Goal: Information Seeking & Learning: Learn about a topic

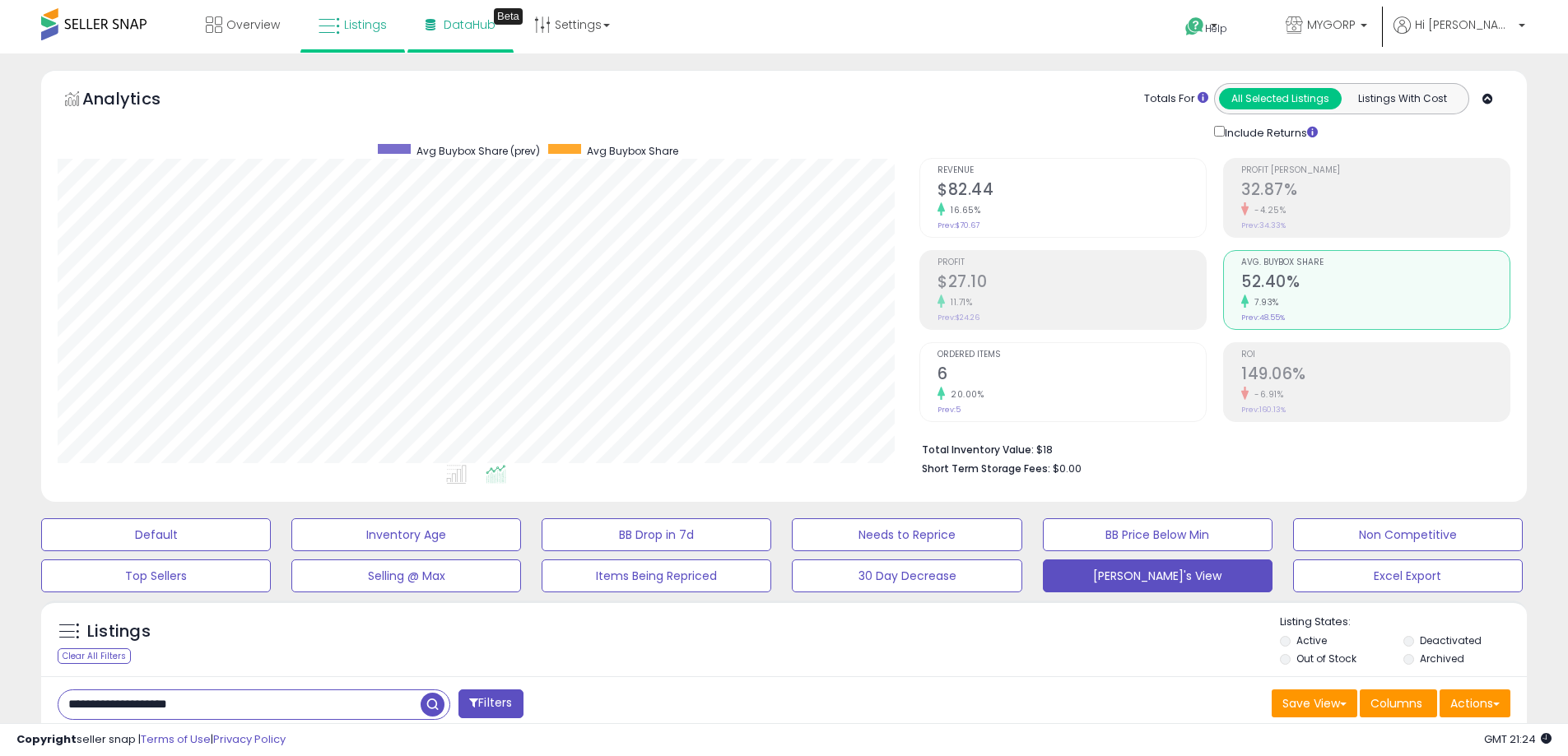
scroll to position [338, 862]
click at [430, 20] on icon at bounding box center [430, 25] width 10 height 11
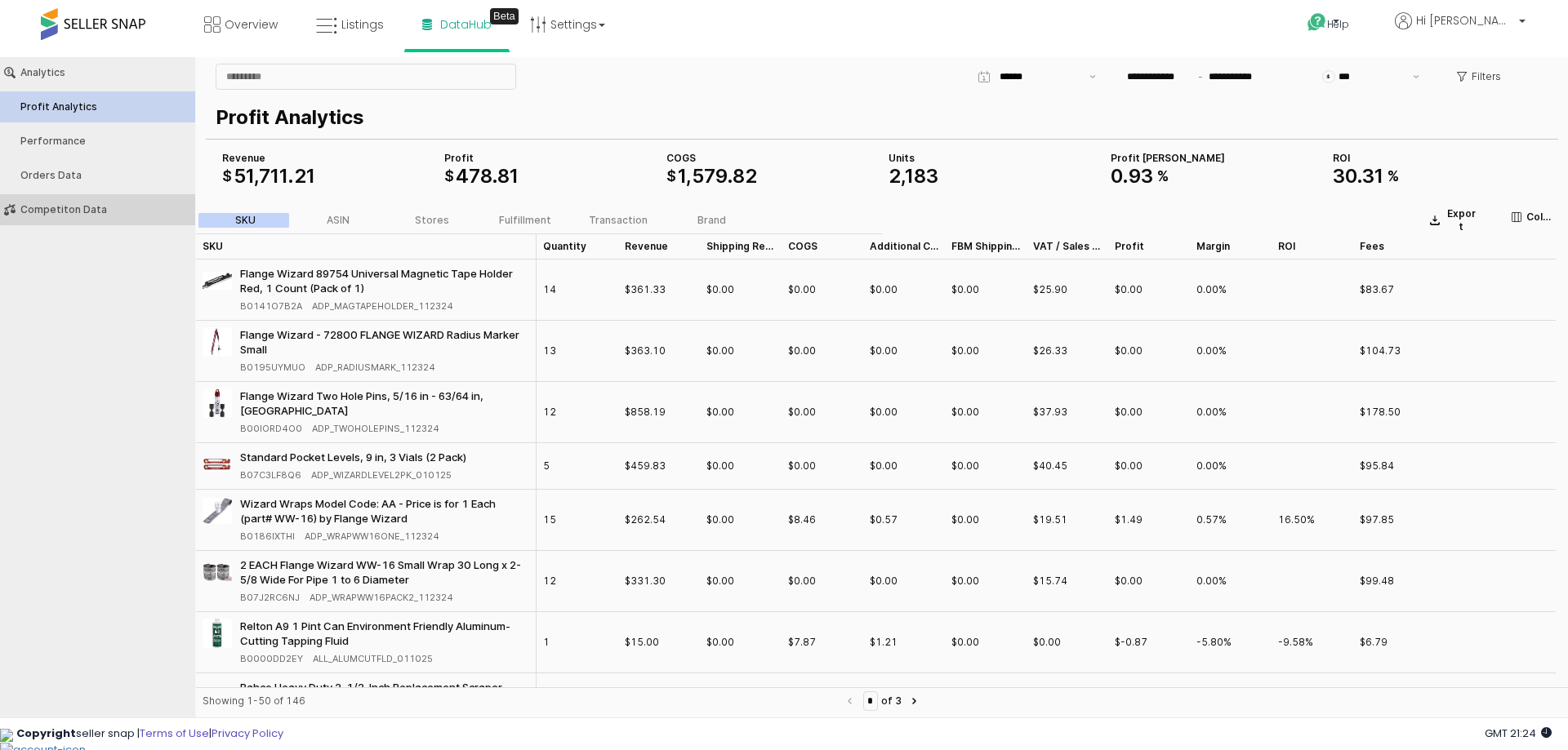
click at [135, 199] on button "Competiton Data" at bounding box center [98, 209] width 206 height 31
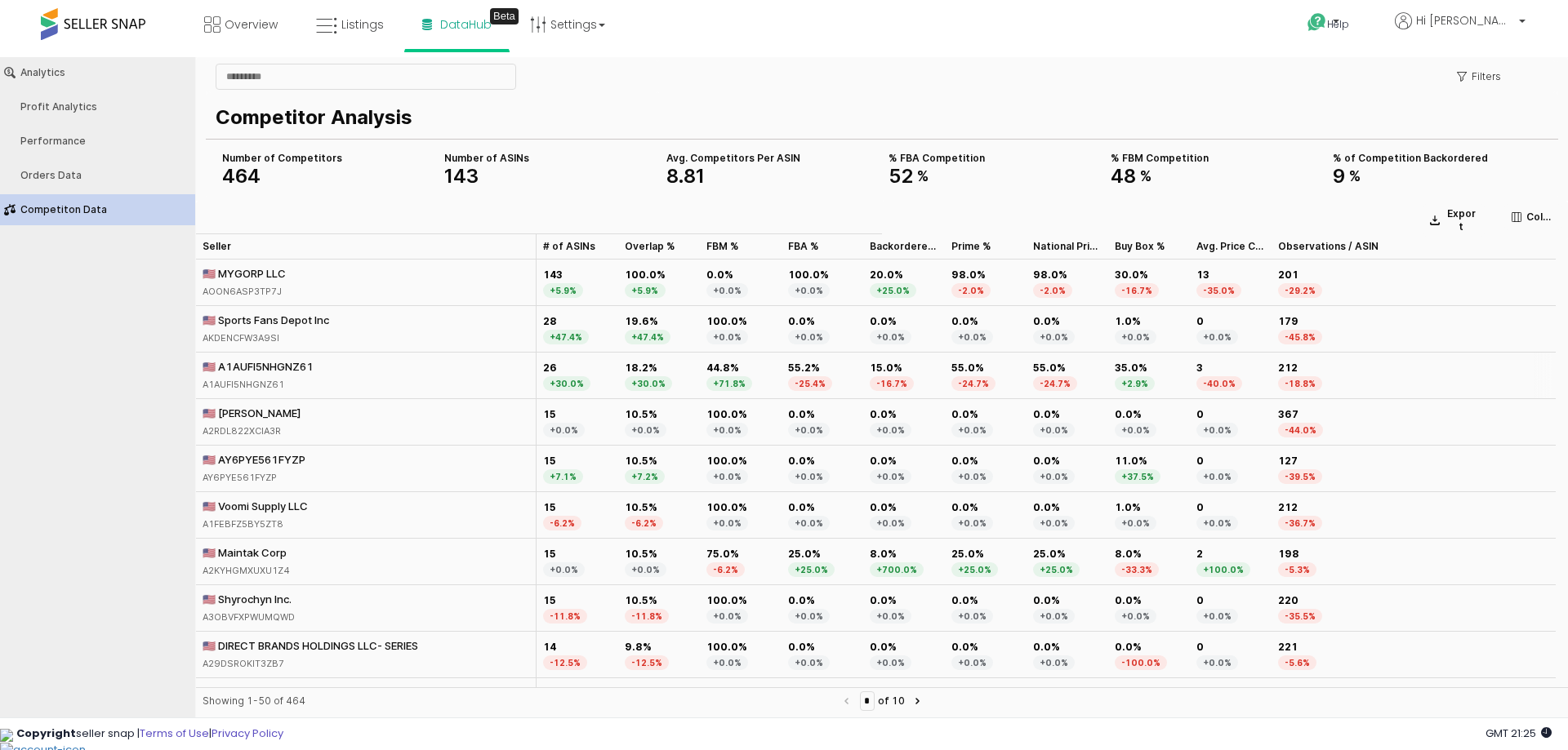
click at [294, 360] on div "🇺🇸 A1AUFI5NHGNZ61" at bounding box center [258, 366] width 111 height 15
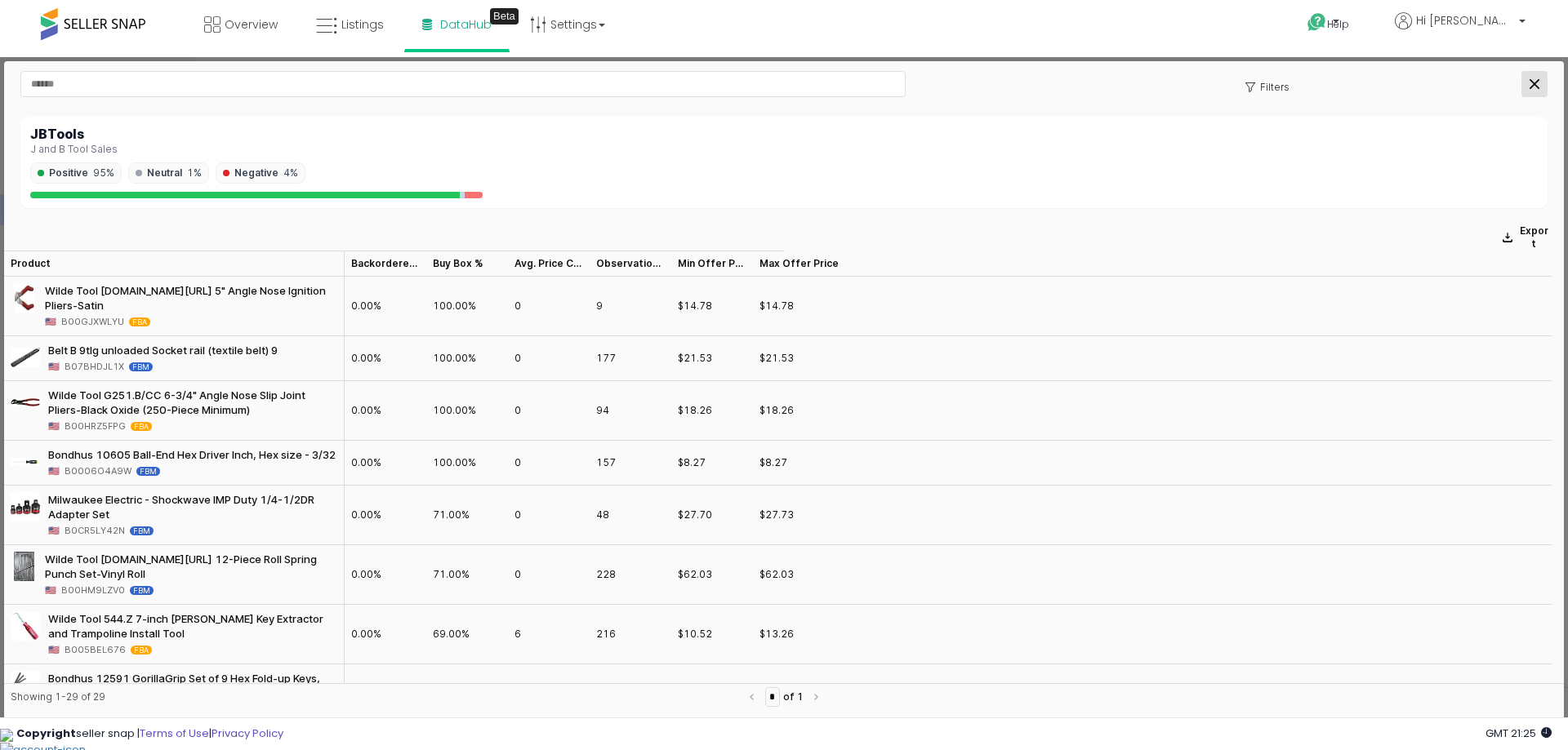
click at [1527, 77] on div "Close" at bounding box center [1534, 84] width 25 height 25
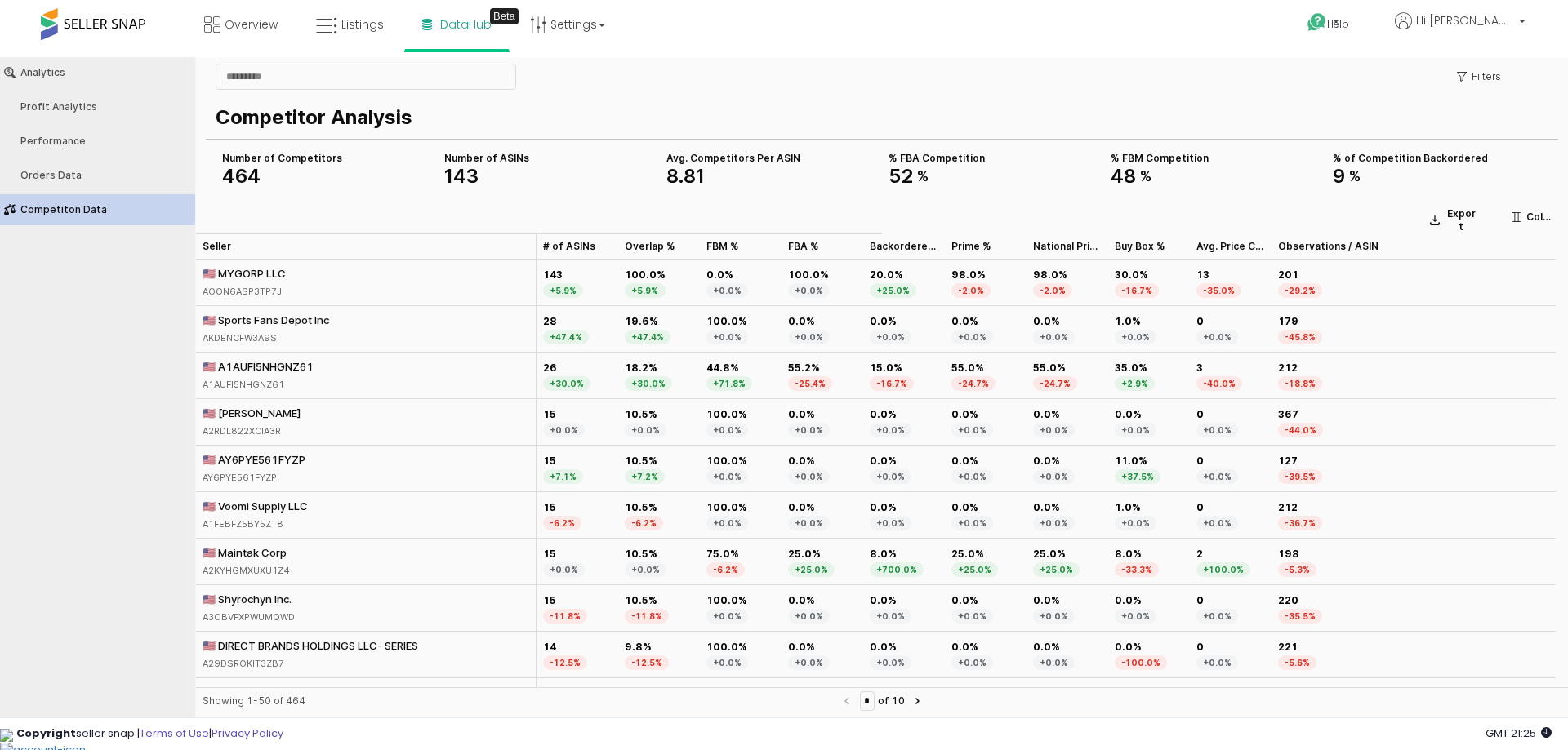
click at [239, 412] on div "🇺🇸 Corey Hugo" at bounding box center [252, 414] width 98 height 15
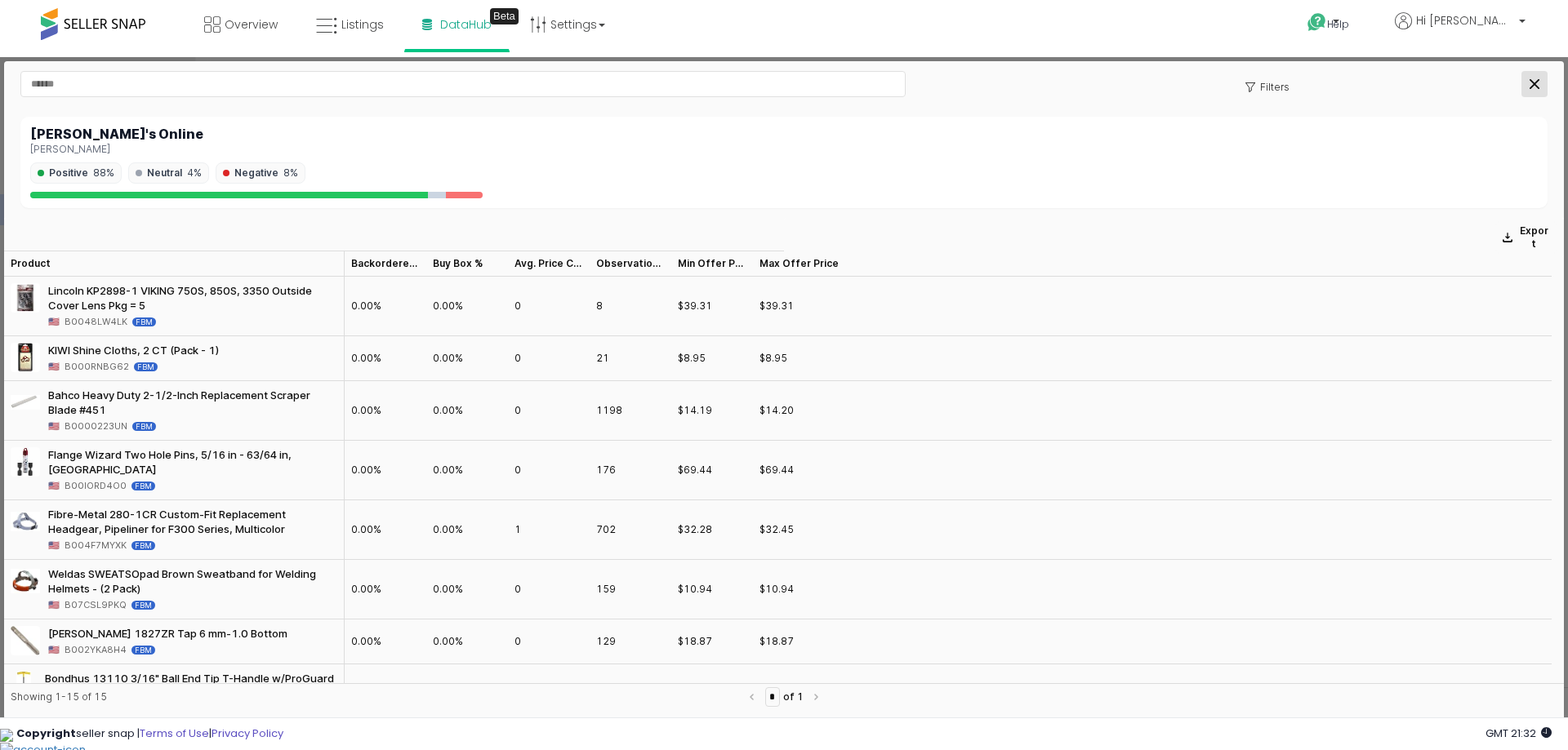
click at [1538, 89] on div "Close" at bounding box center [1534, 84] width 25 height 25
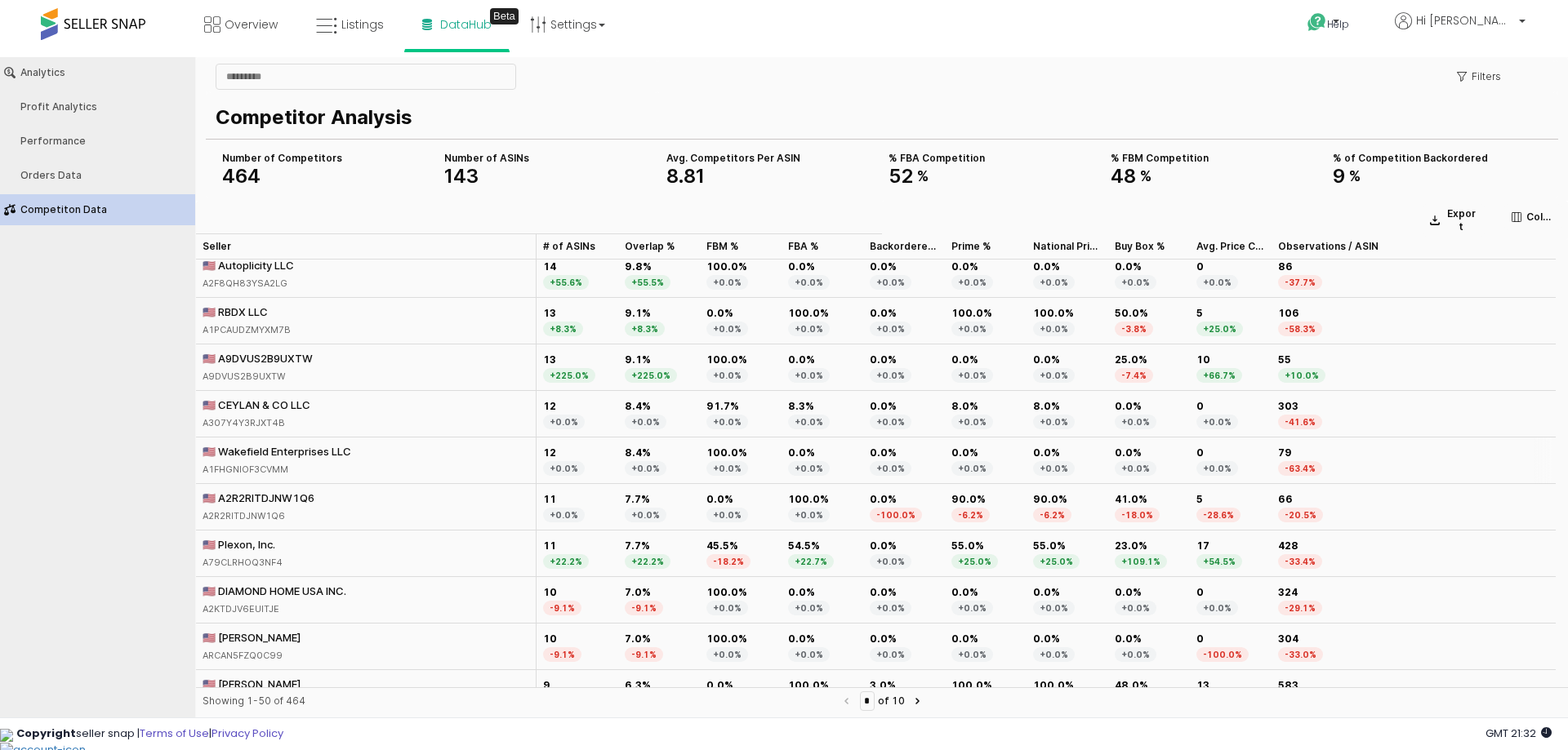
scroll to position [490, 0]
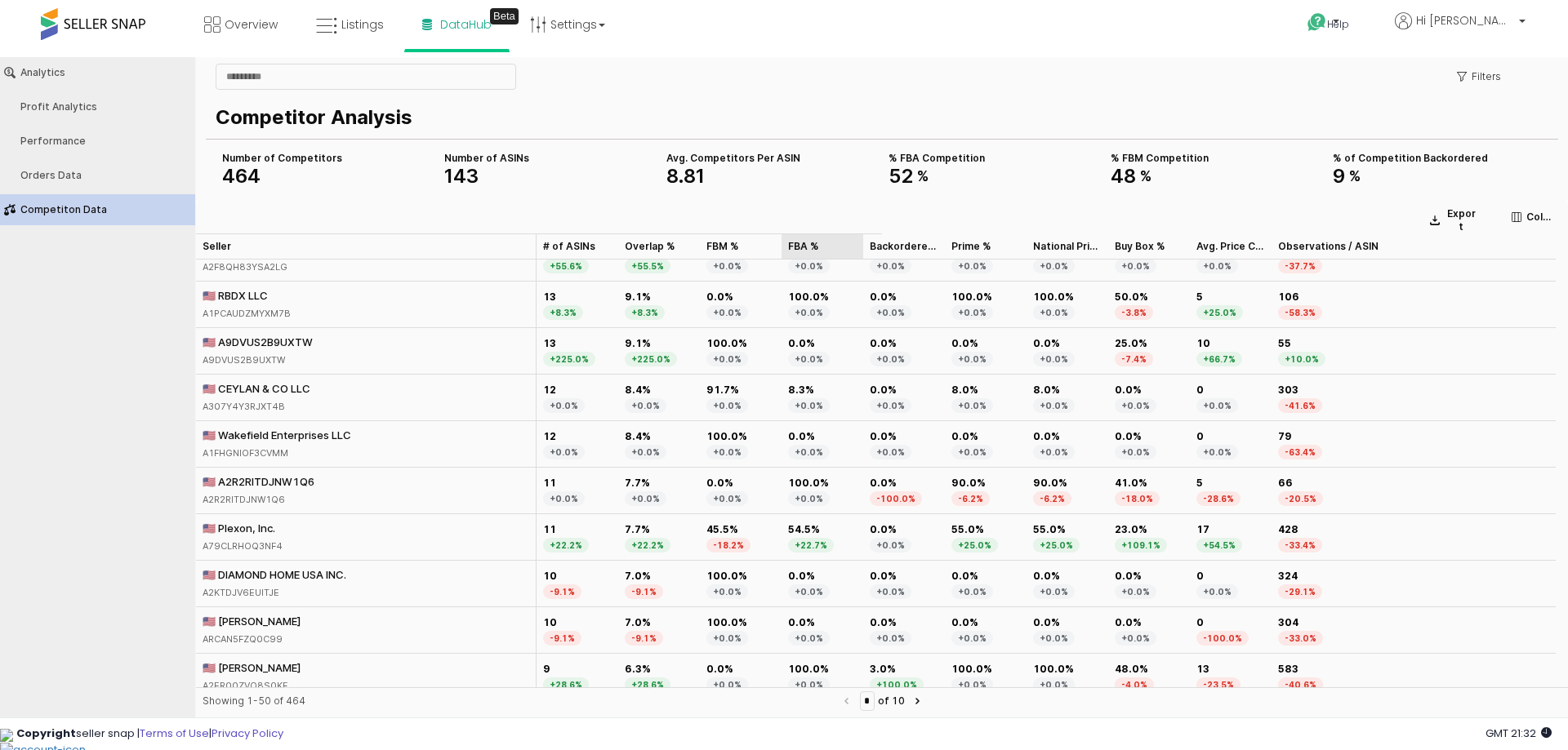
click at [826, 241] on div "FBA % FBA %" at bounding box center [822, 247] width 81 height 27
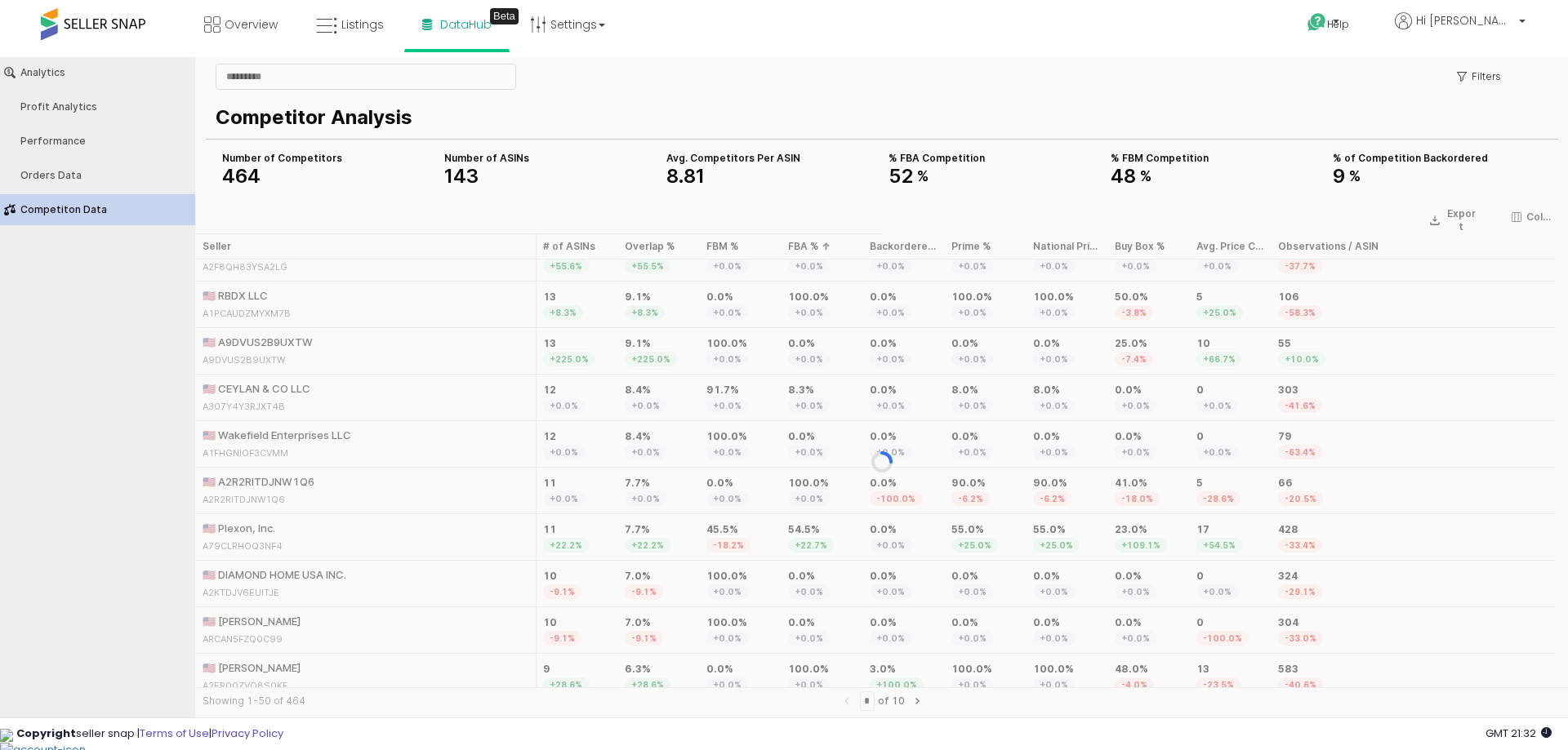
scroll to position [0, 0]
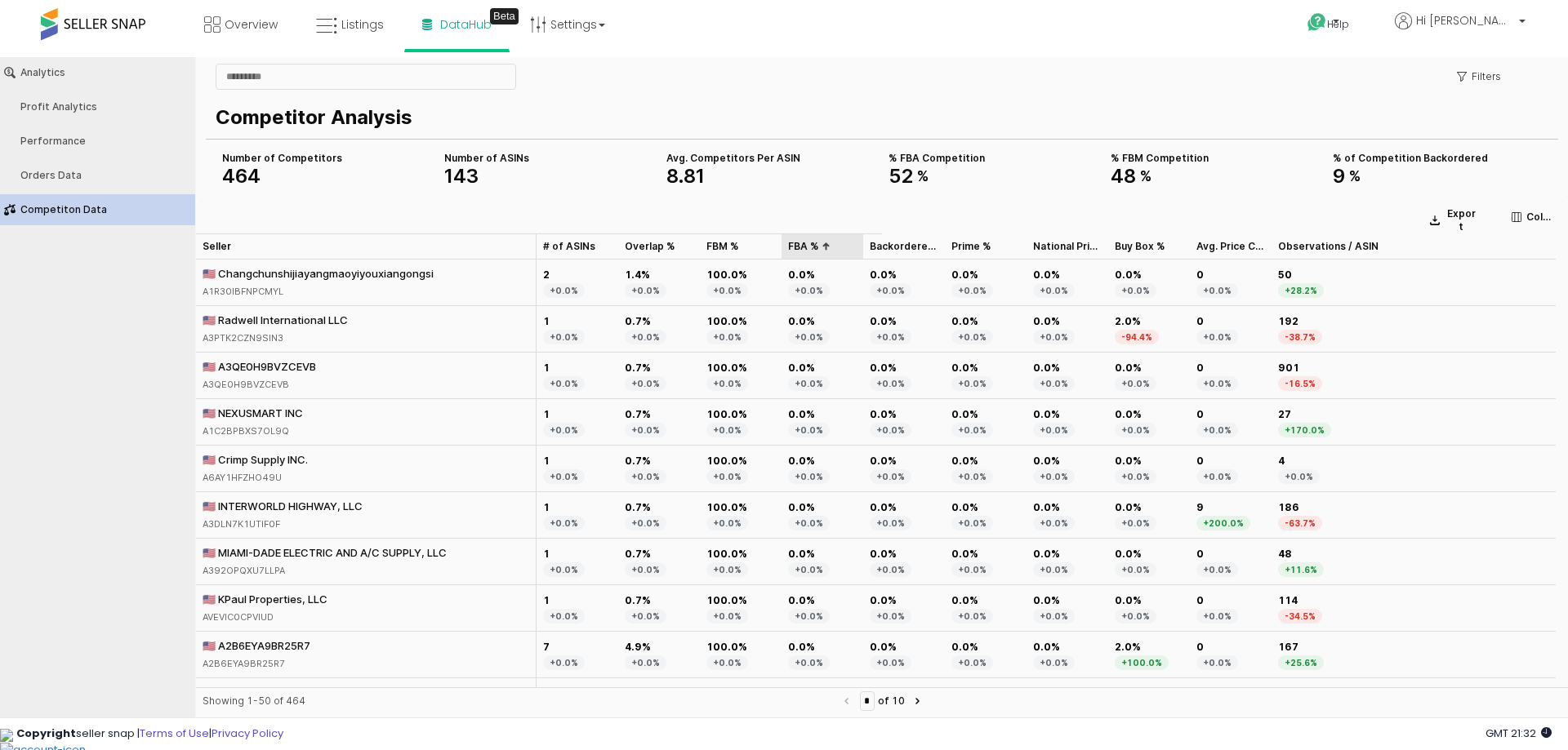
click at [823, 248] on div "FBA % FBA %" at bounding box center [822, 247] width 81 height 27
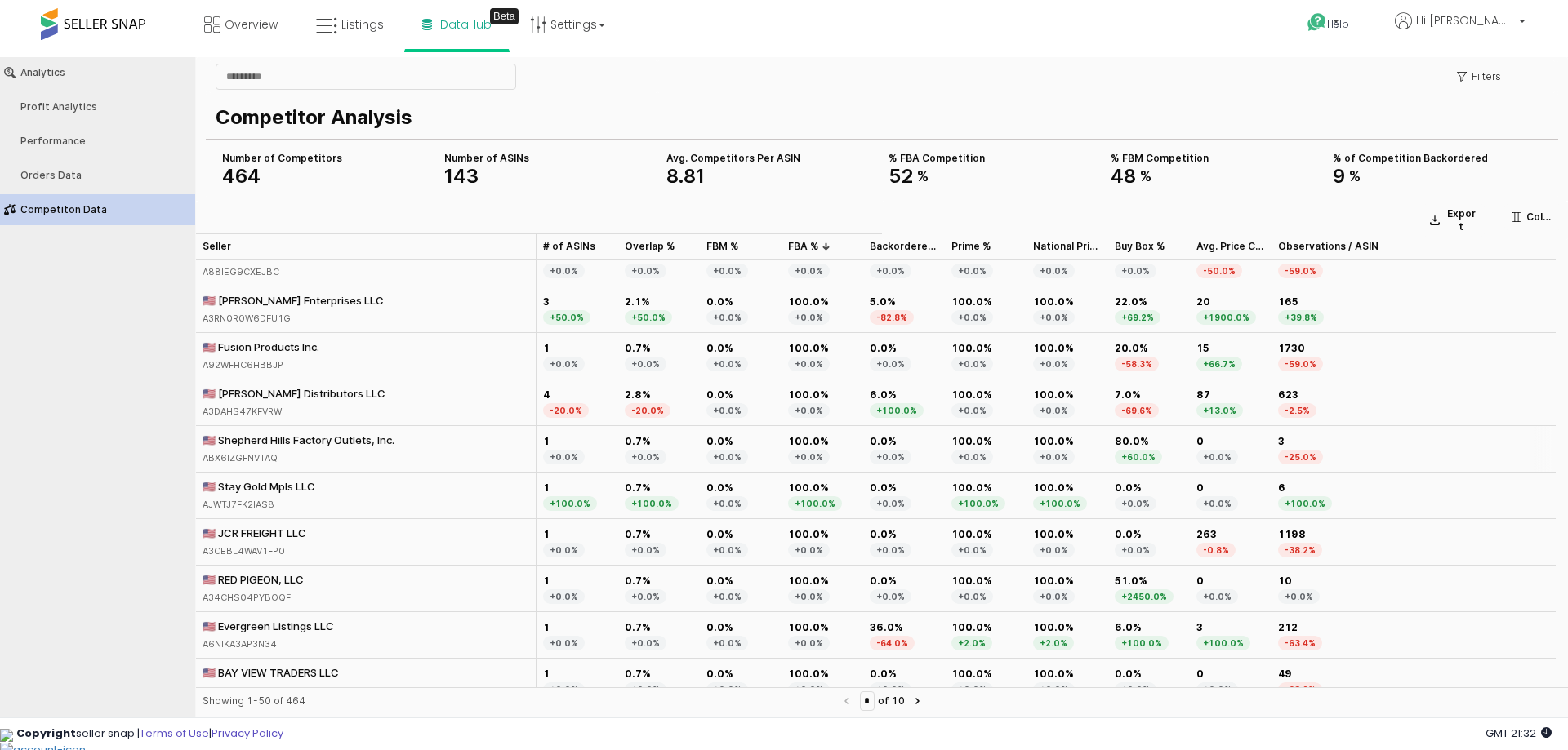
scroll to position [408, 0]
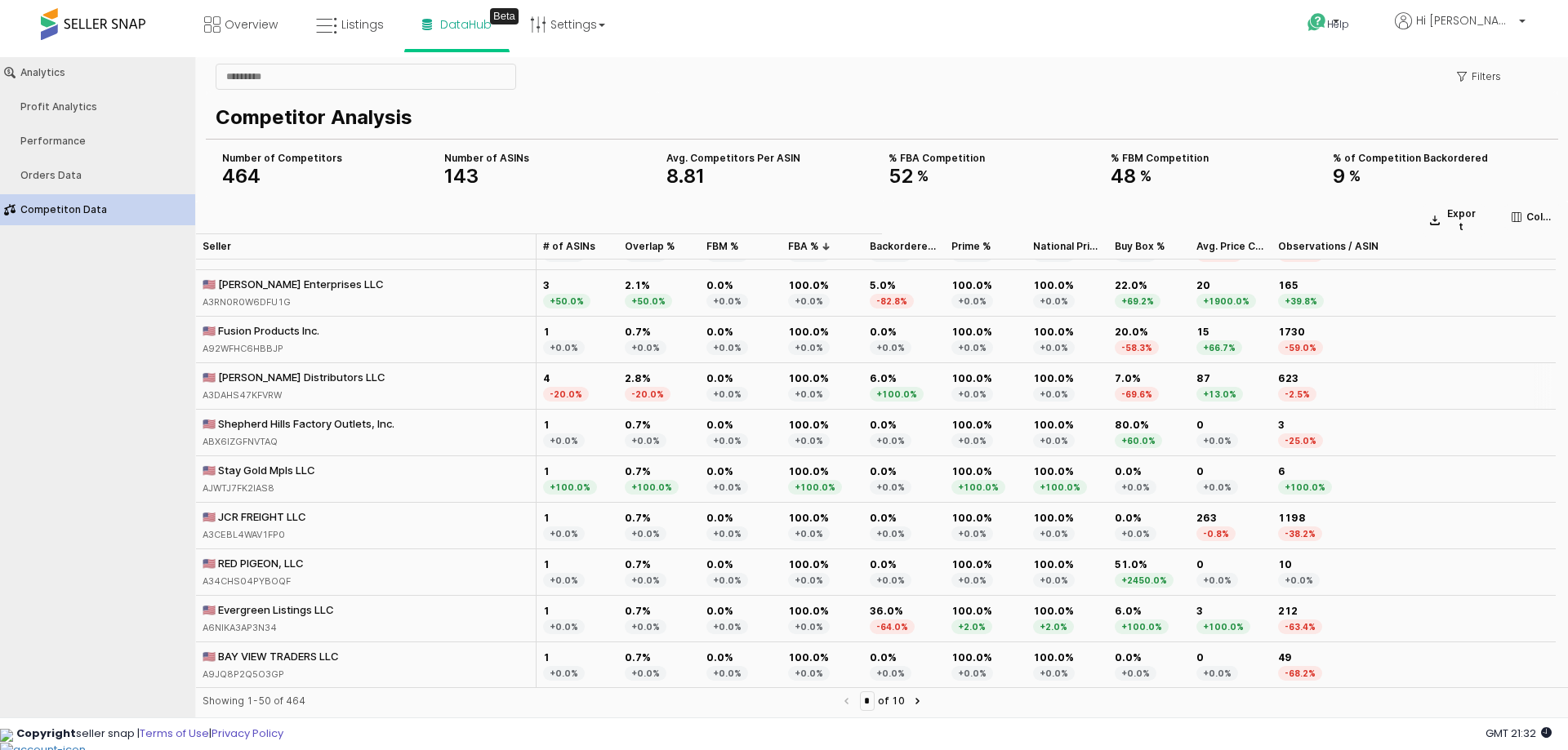
click at [315, 379] on div "🇺🇸 Carter Distributors LLC" at bounding box center [294, 378] width 183 height 15
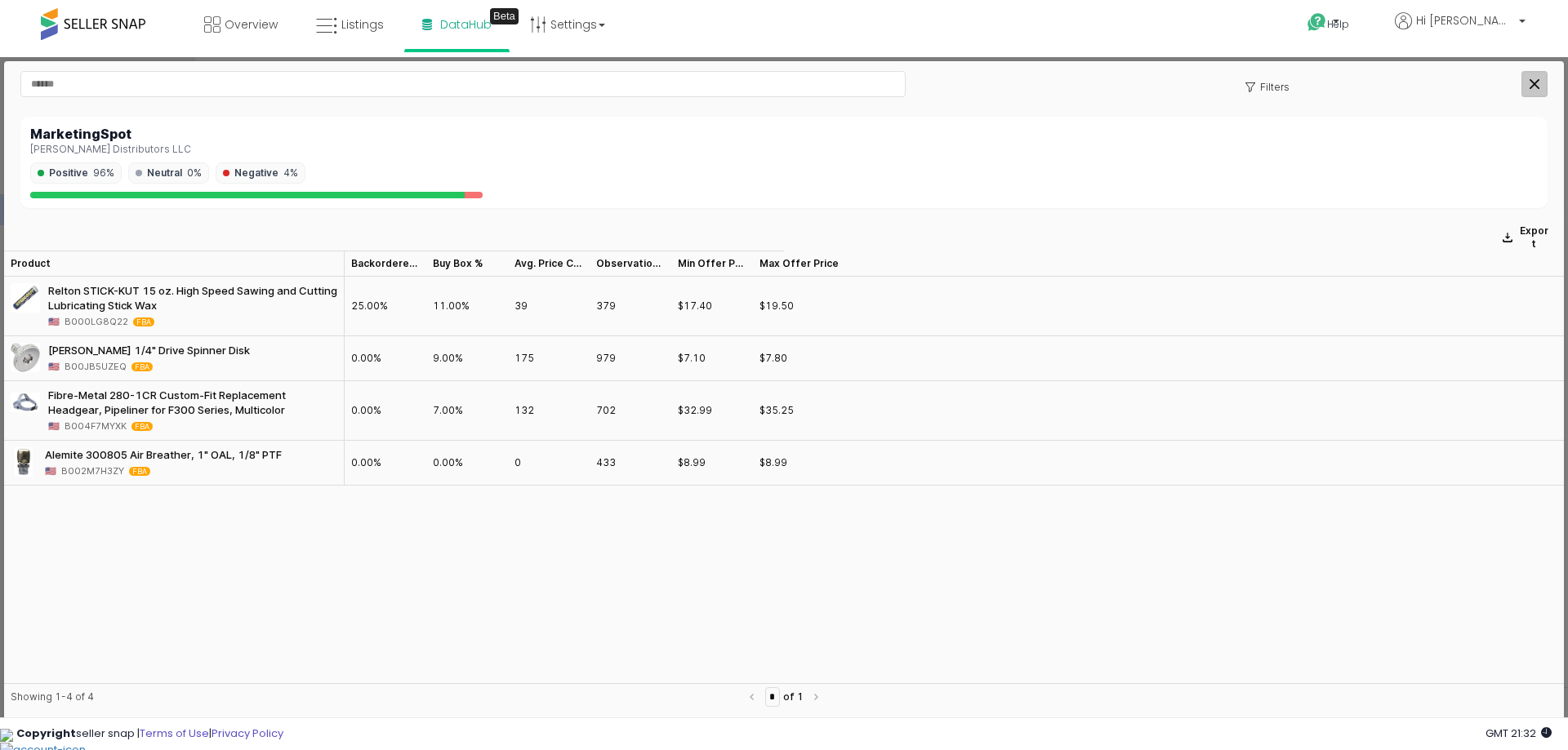
click at [1543, 78] on div "Close" at bounding box center [1534, 84] width 25 height 25
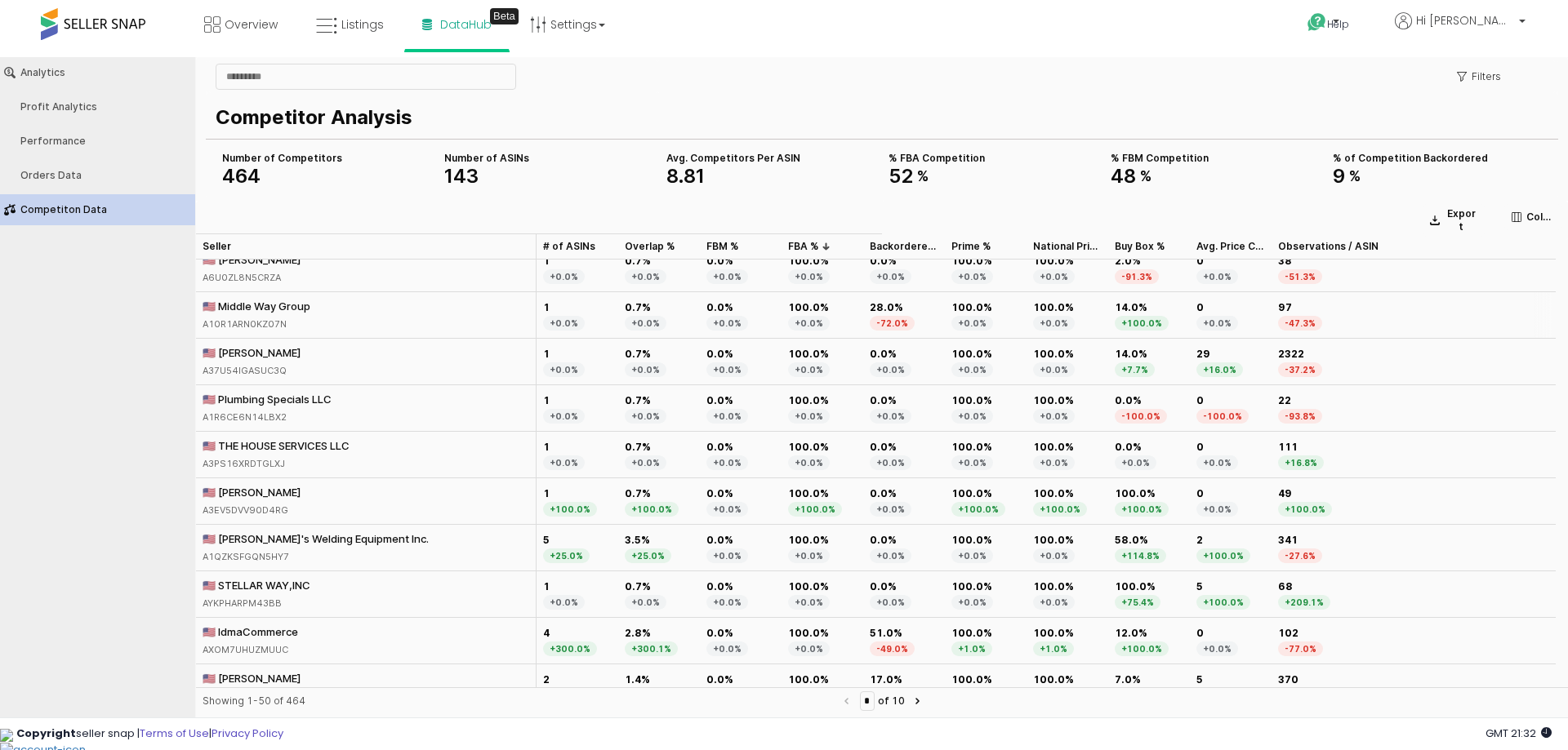
scroll to position [735, 0]
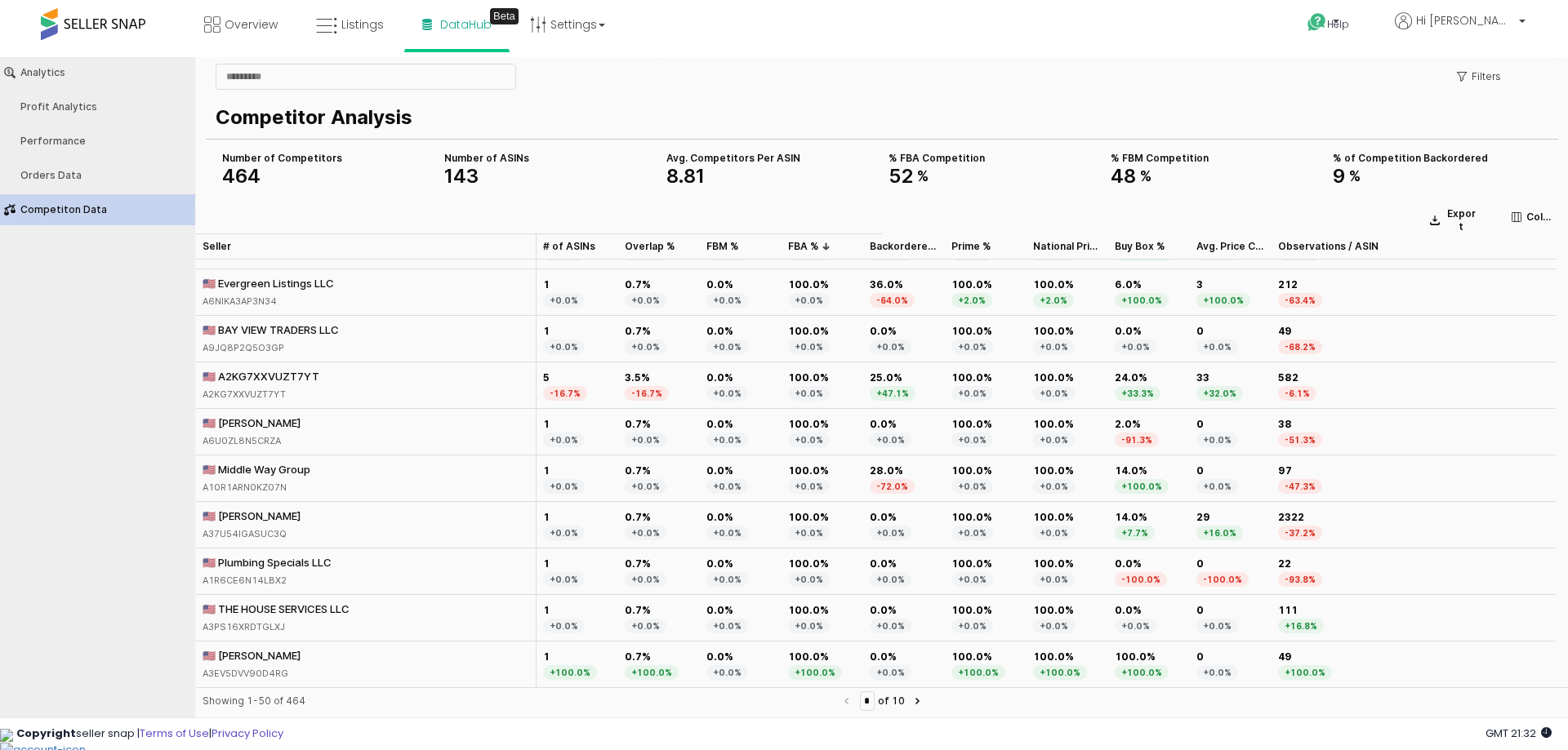
click at [296, 377] on div "🇺🇸 A2KG7XXVUZT7YT" at bounding box center [260, 377] width 116 height 15
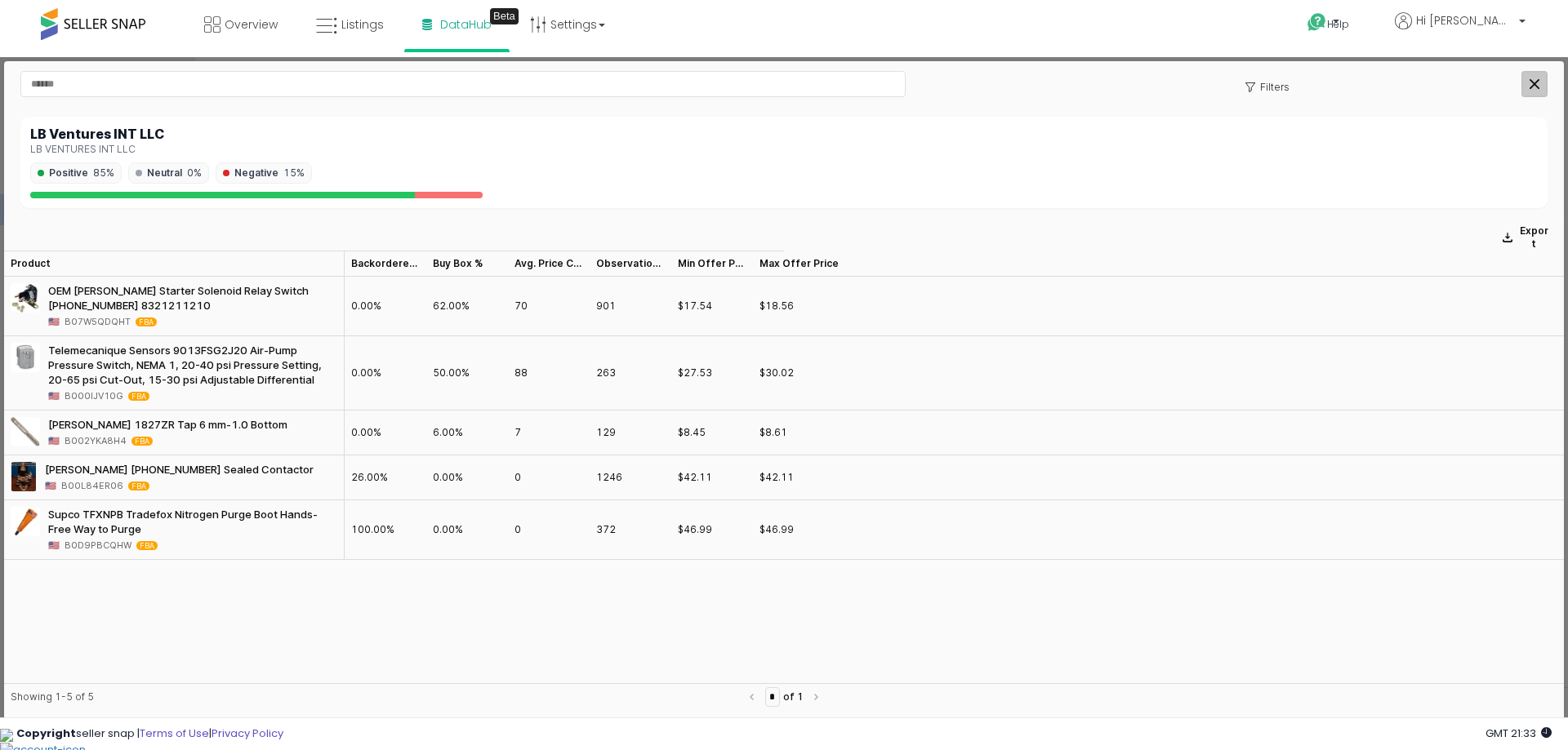
click at [1532, 92] on div "Close" at bounding box center [1534, 84] width 25 height 25
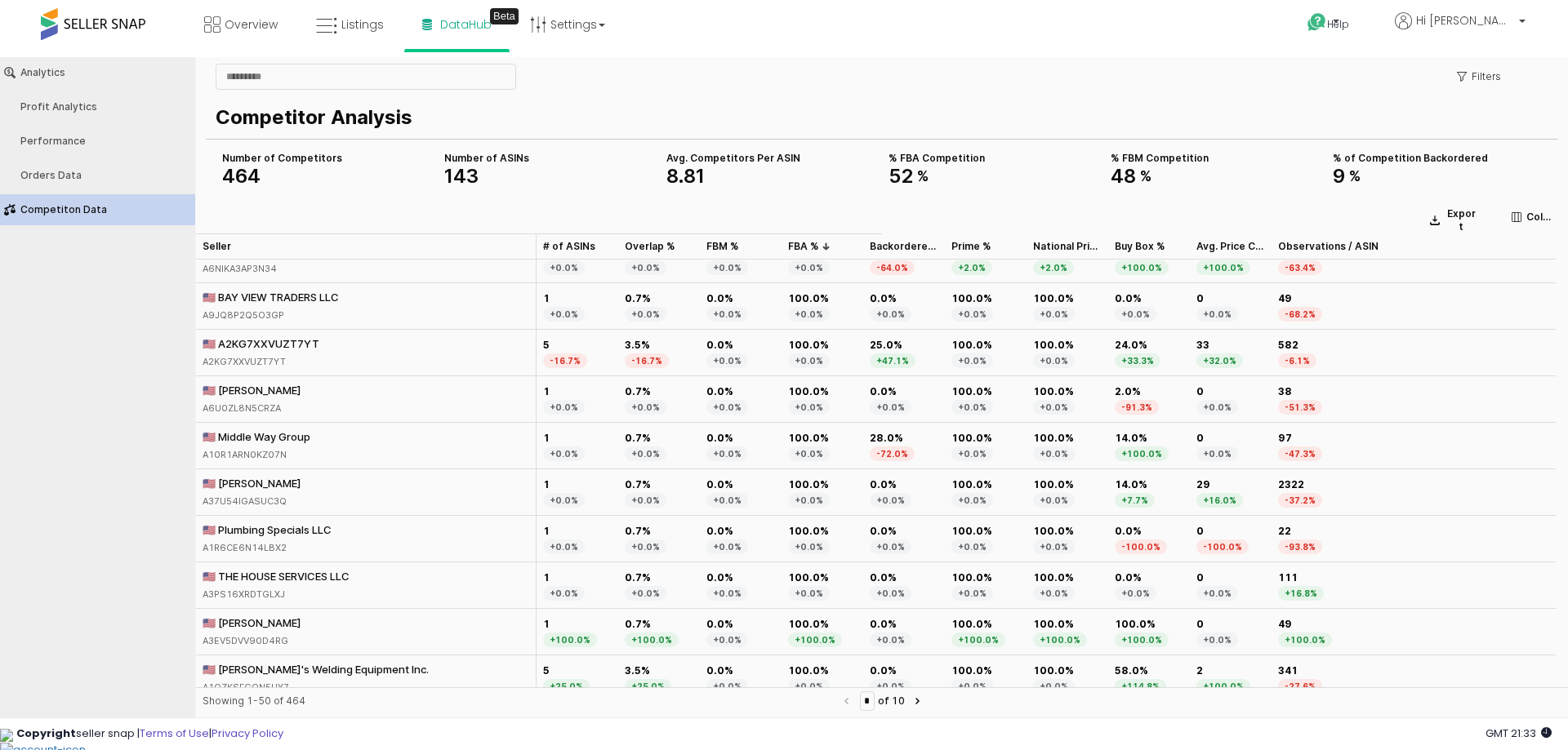
scroll to position [980, 0]
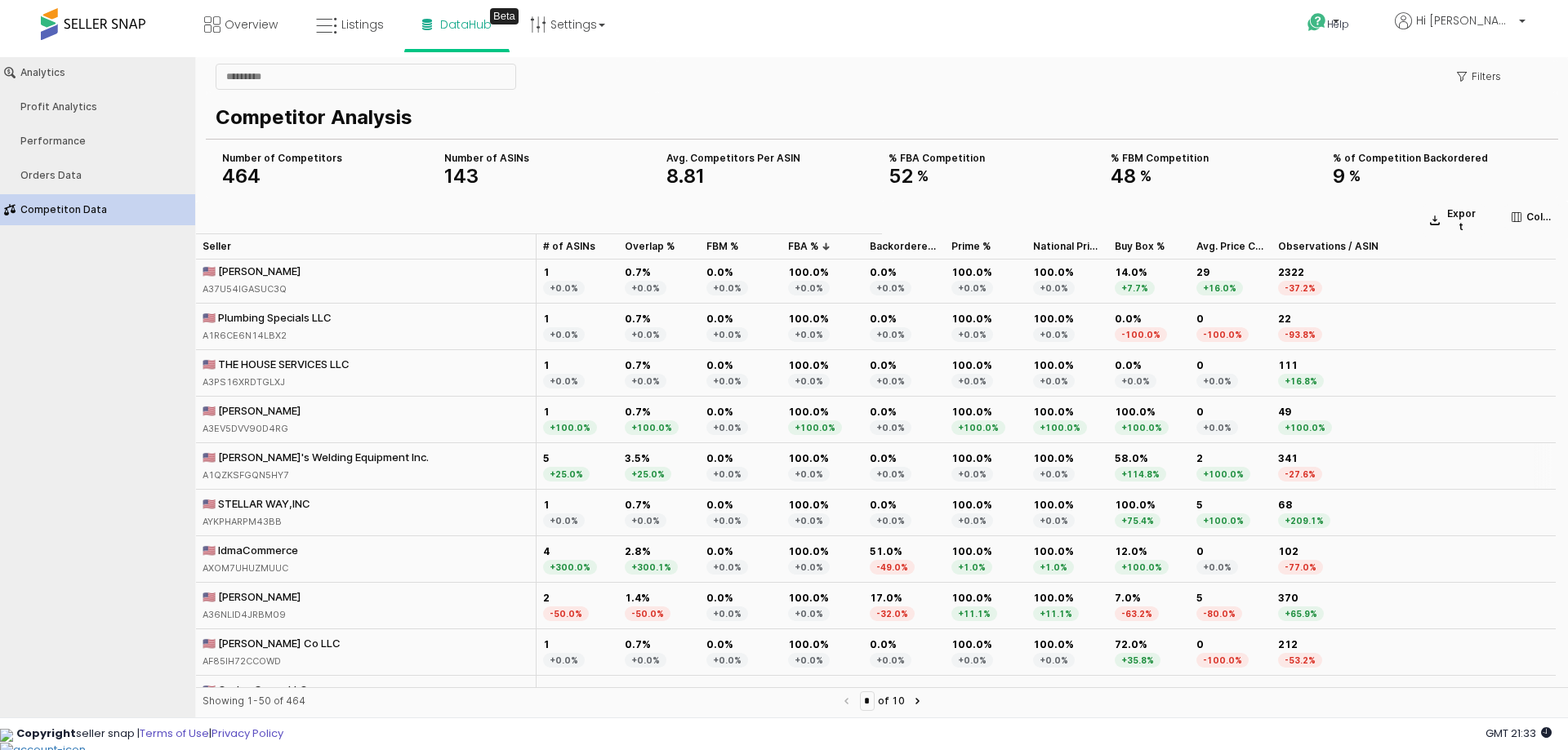
click at [296, 455] on div "🇺🇸 Eddie's Welding Equipment Inc." at bounding box center [315, 457] width 226 height 15
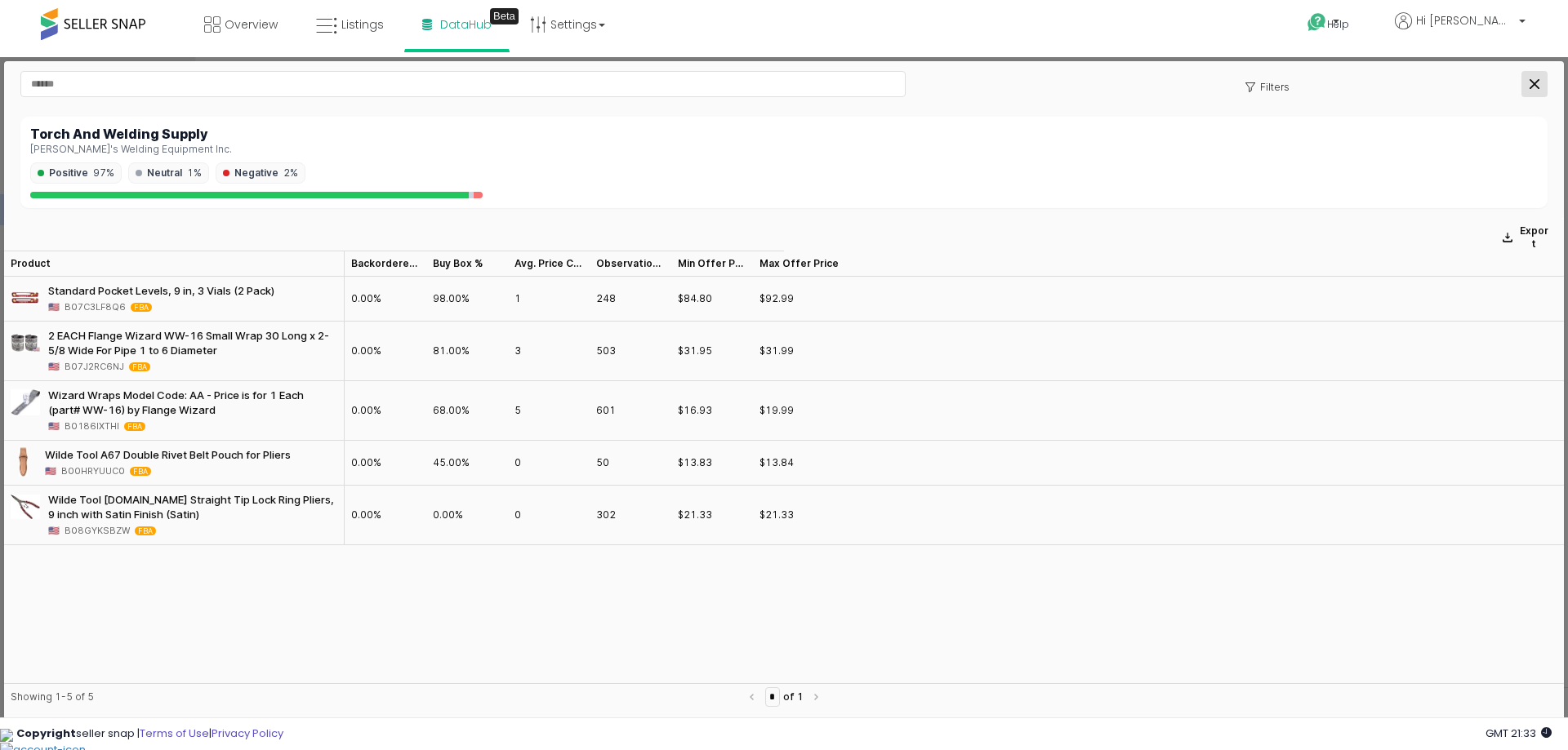
click at [1522, 78] on div "Close" at bounding box center [1534, 84] width 25 height 25
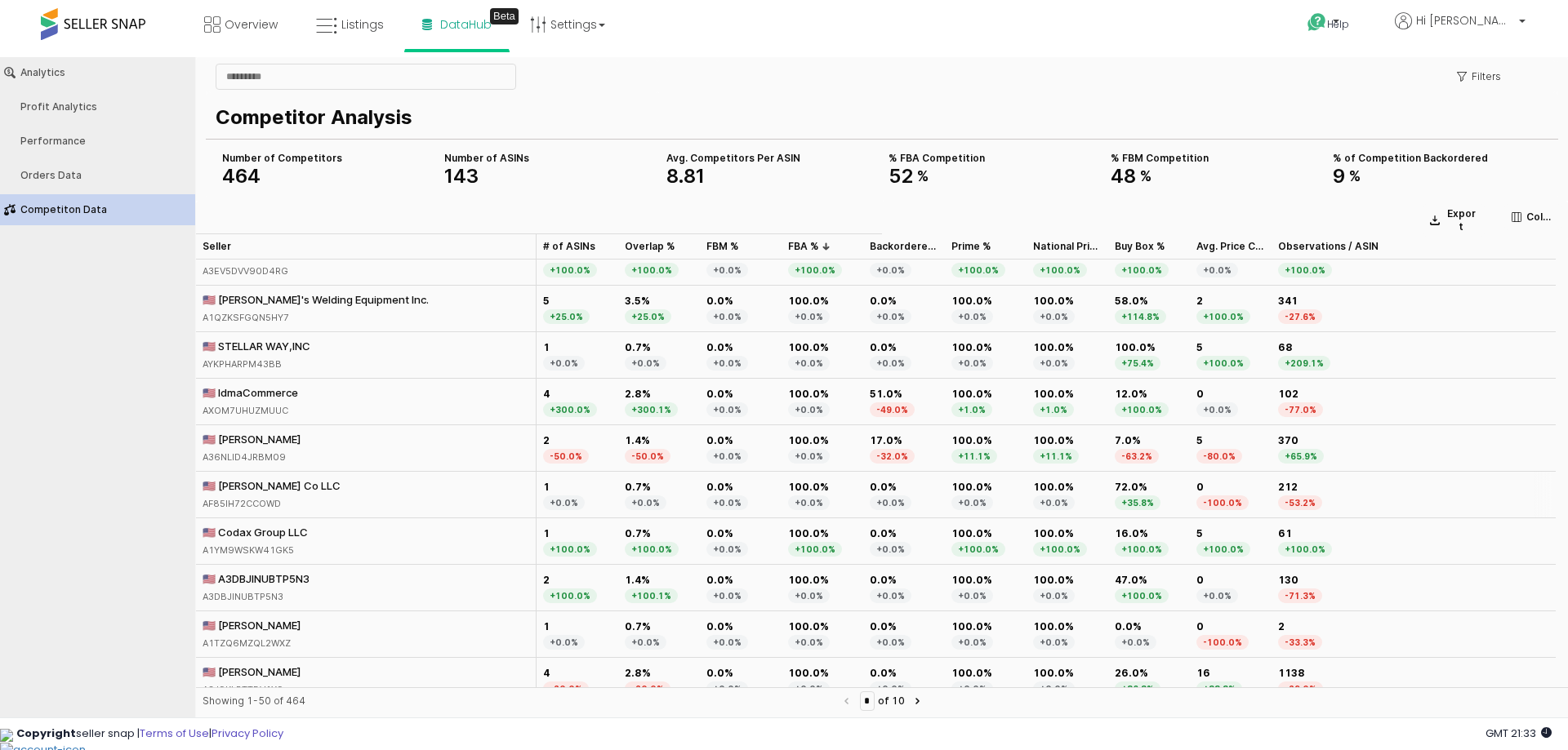
scroll to position [1062, 0]
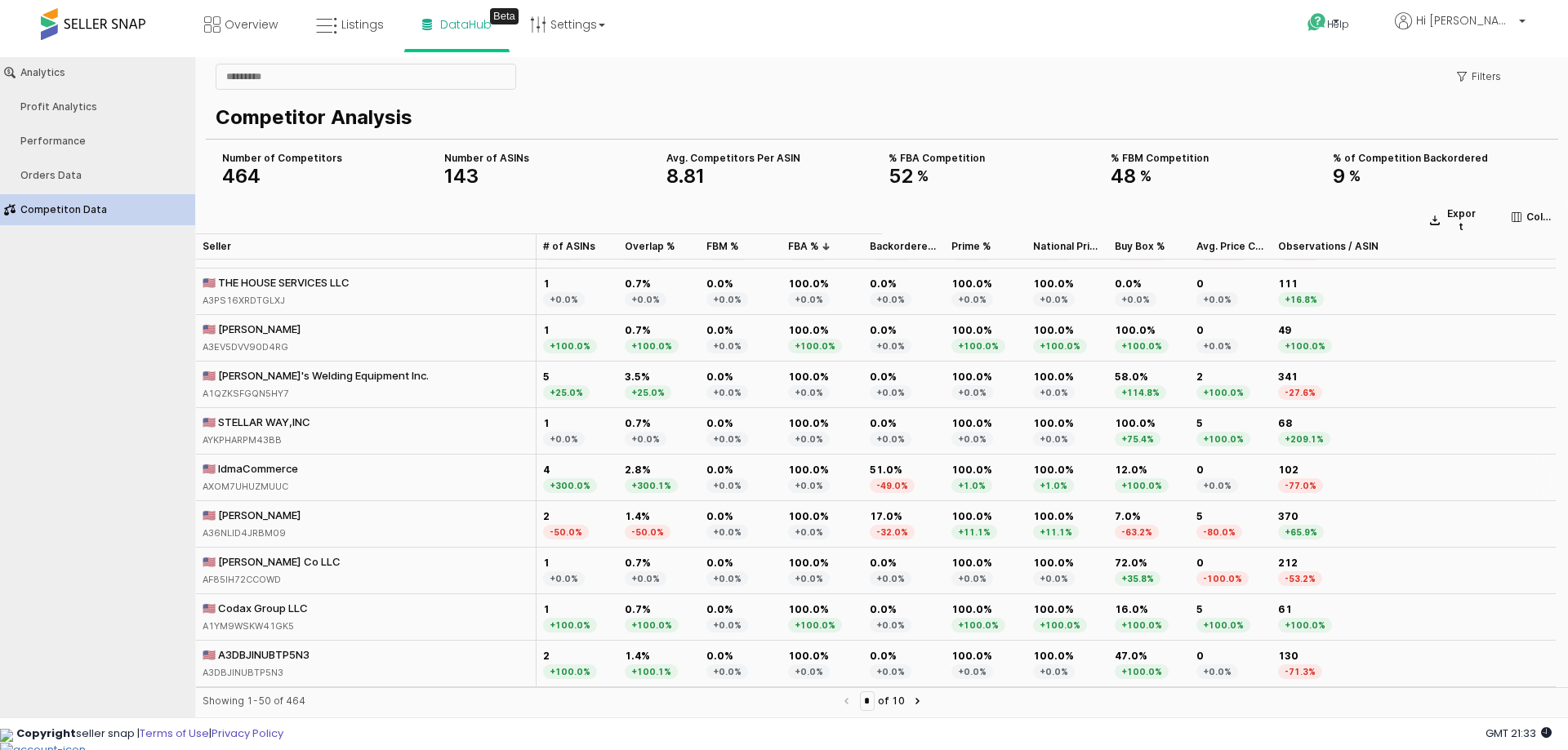
click at [289, 478] on div "🇺🇸 IdmaCommerce AXOM7UHUZMUUC" at bounding box center [250, 477] width 96 height 32
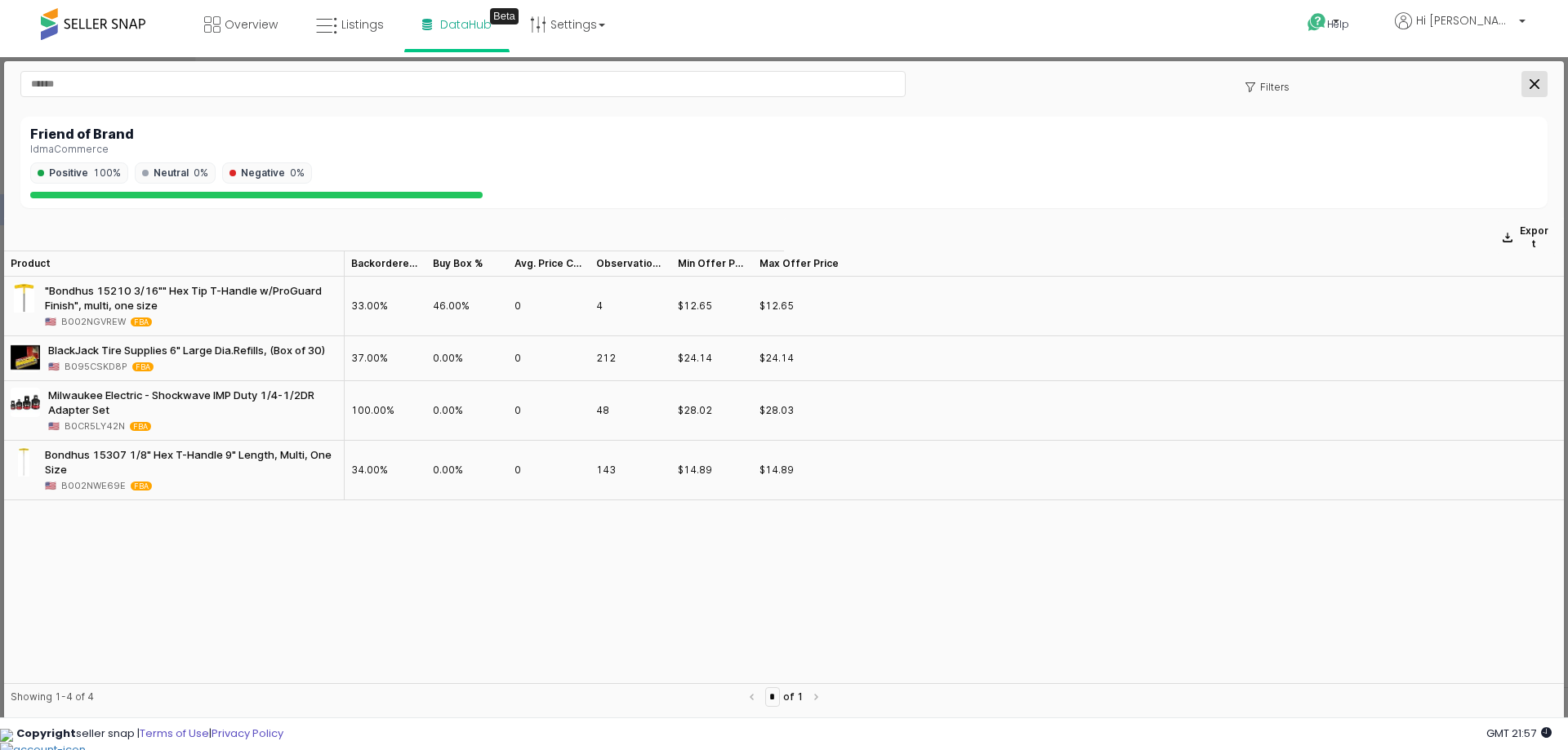
click at [1525, 74] on div "Close" at bounding box center [1534, 84] width 25 height 25
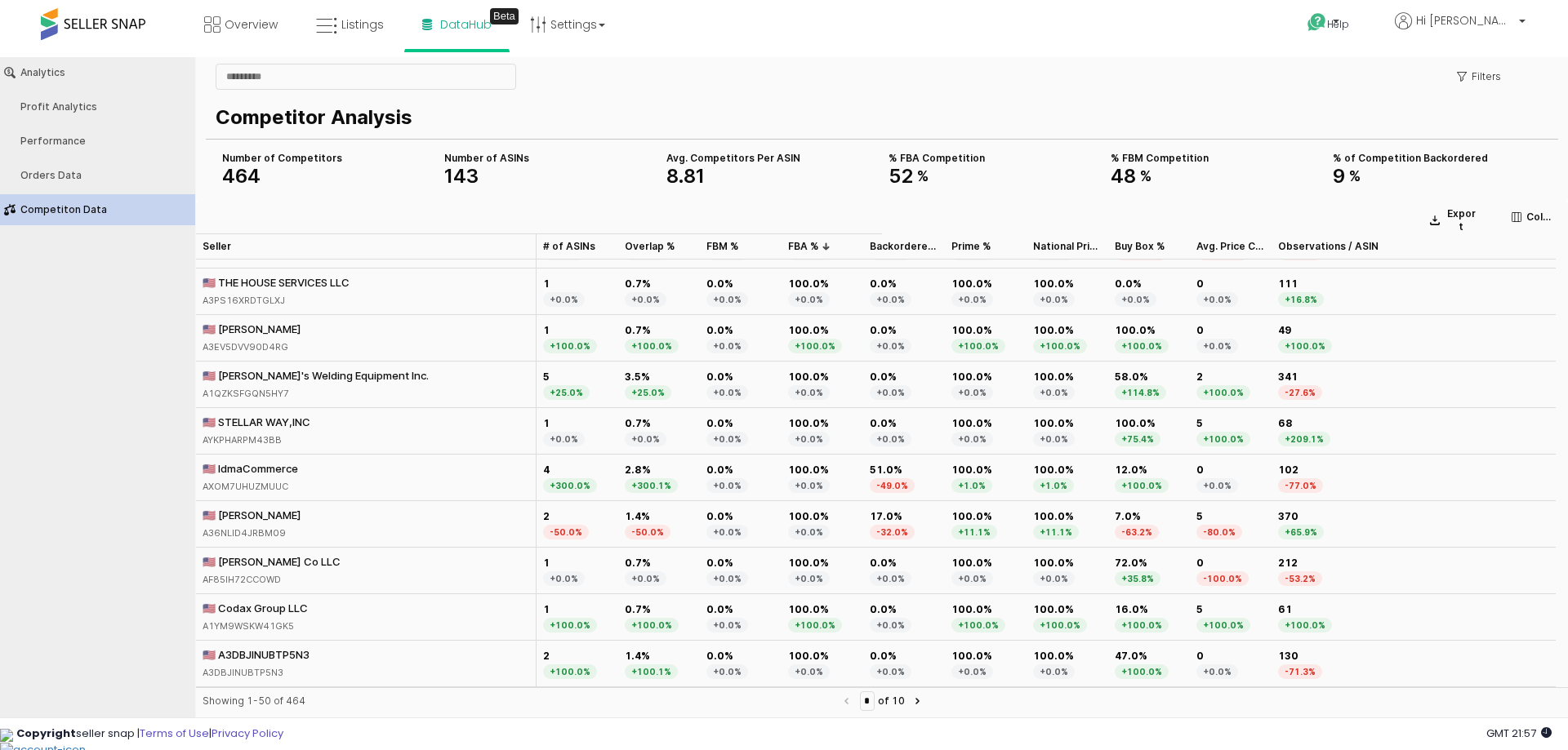
scroll to position [1307, 0]
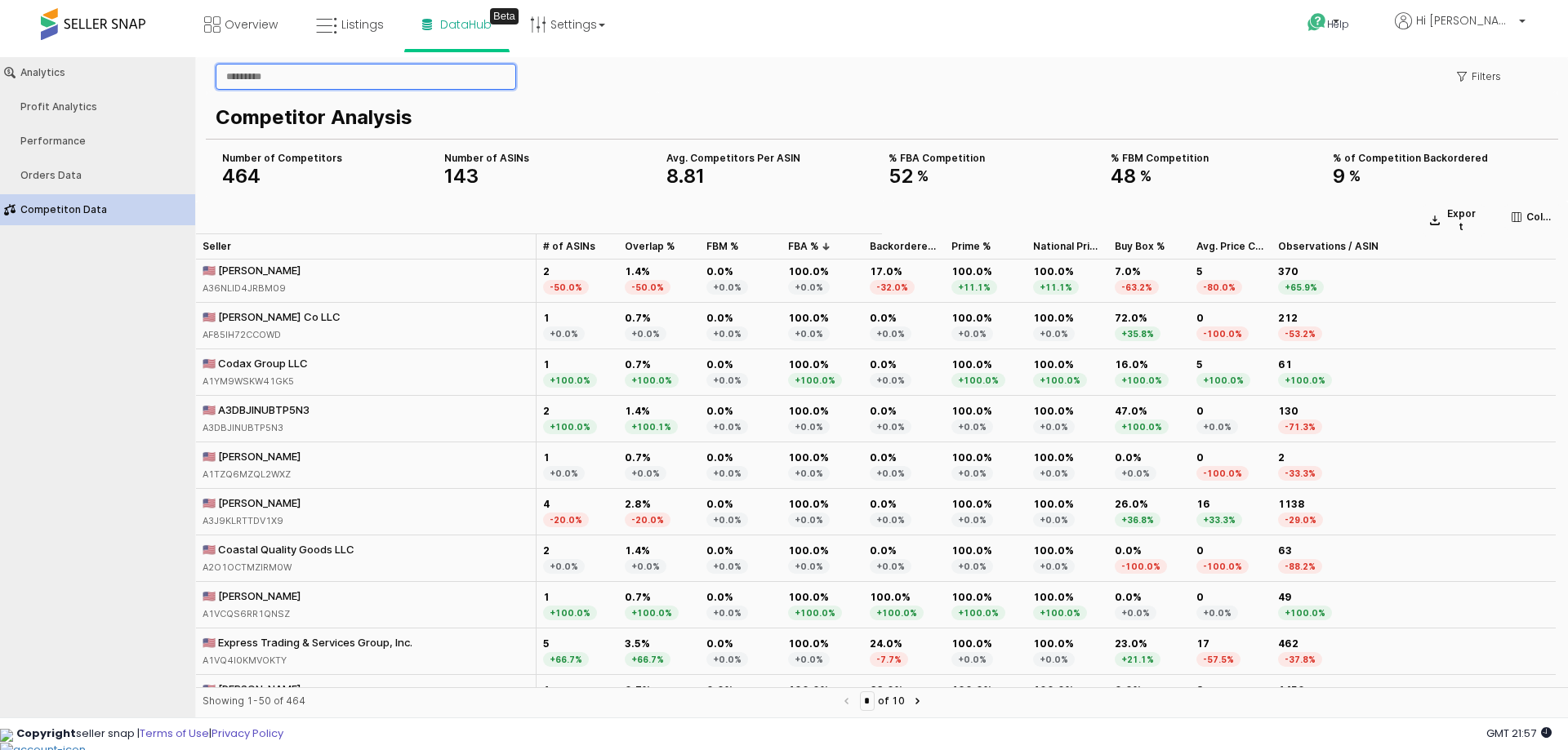
click at [365, 79] on input "App Frame" at bounding box center [365, 77] width 299 height 25
type input "****"
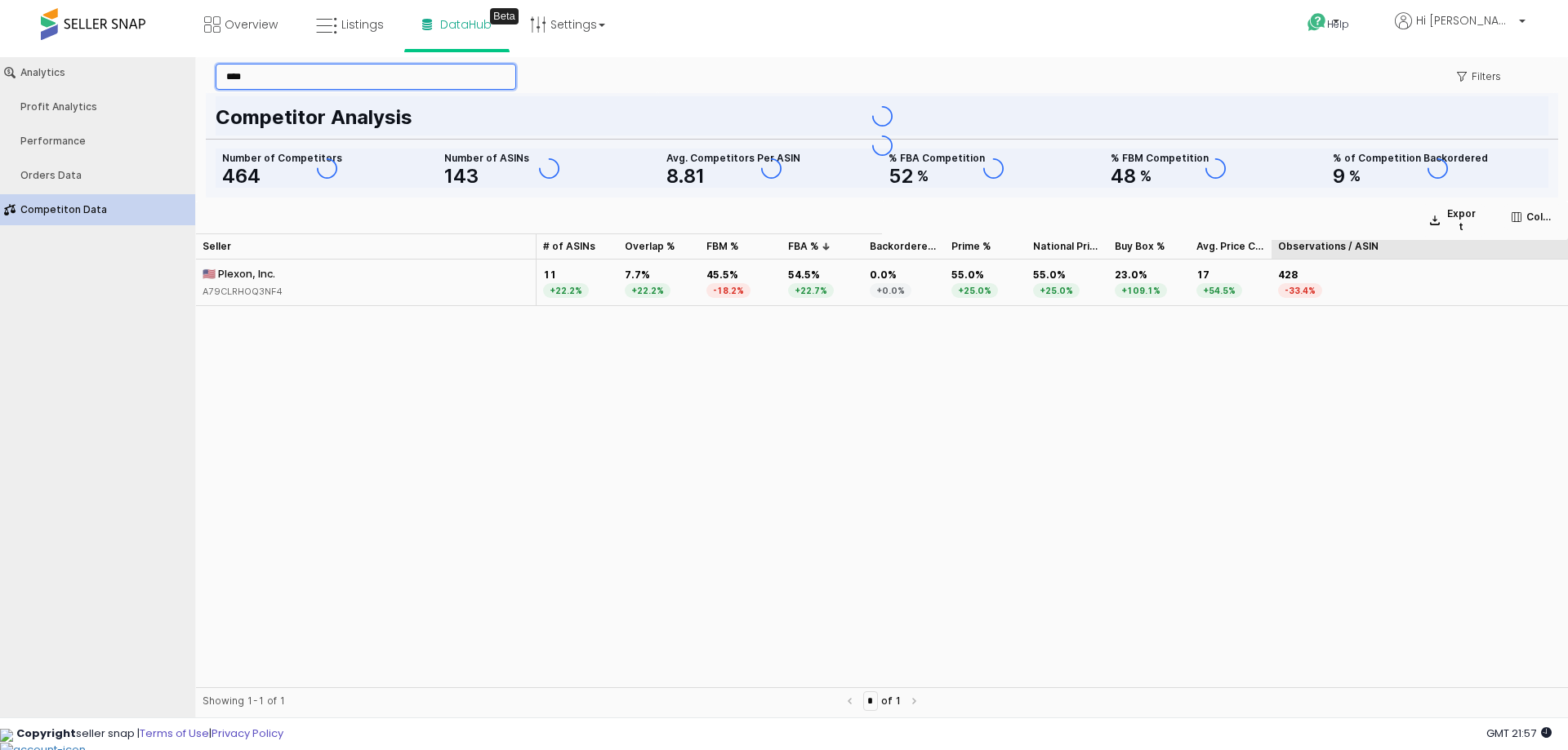
scroll to position [0, 0]
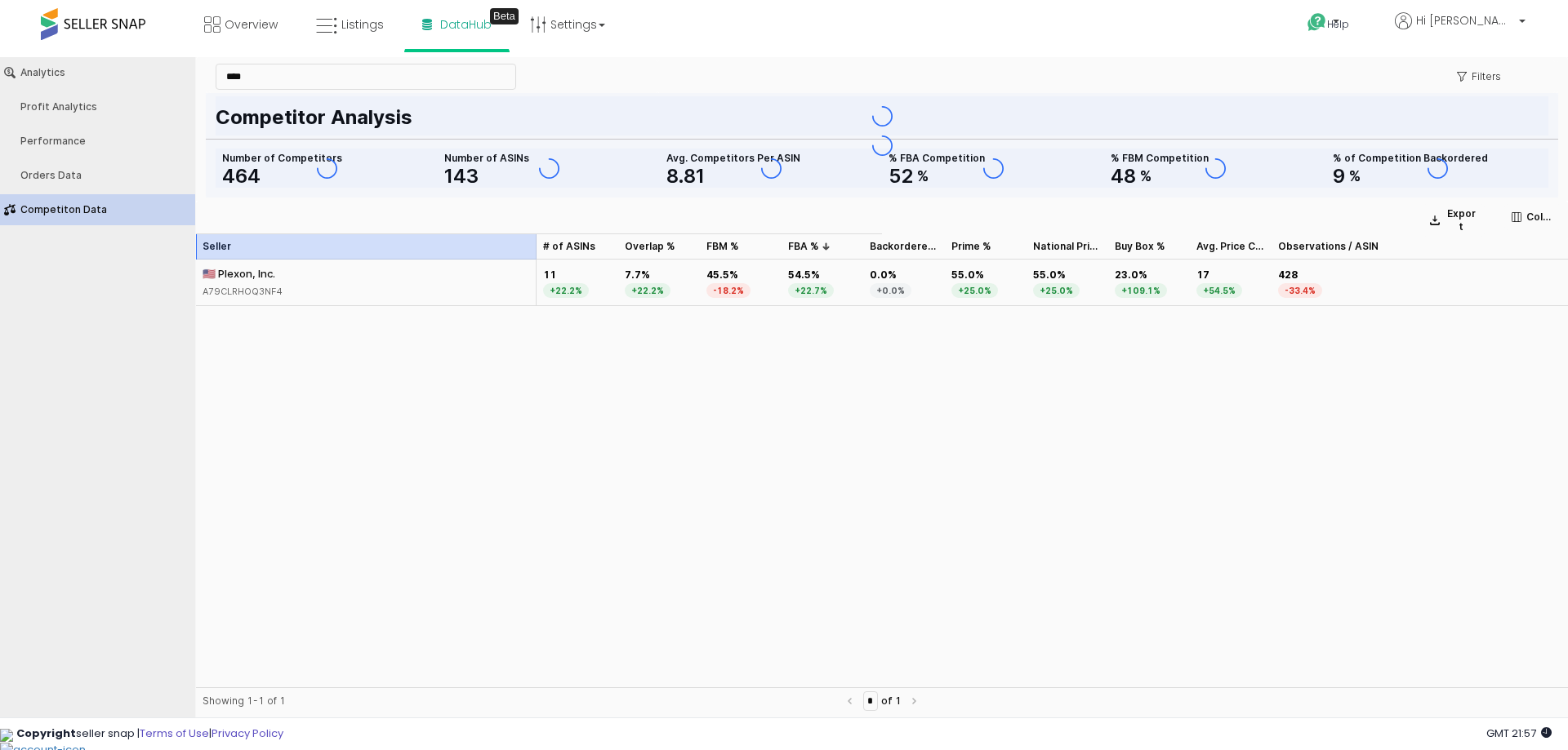
drag, startPoint x: 371, startPoint y: 249, endPoint x: 556, endPoint y: 145, distance: 212.2
click at [548, 149] on section "**** Filters Competitor Analysis Number of Competitors 464 Number of ASINs 143 …" at bounding box center [882, 390] width 1372 height 667
click at [240, 276] on div "🇺🇸 Plexon, Inc." at bounding box center [242, 274] width 80 height 15
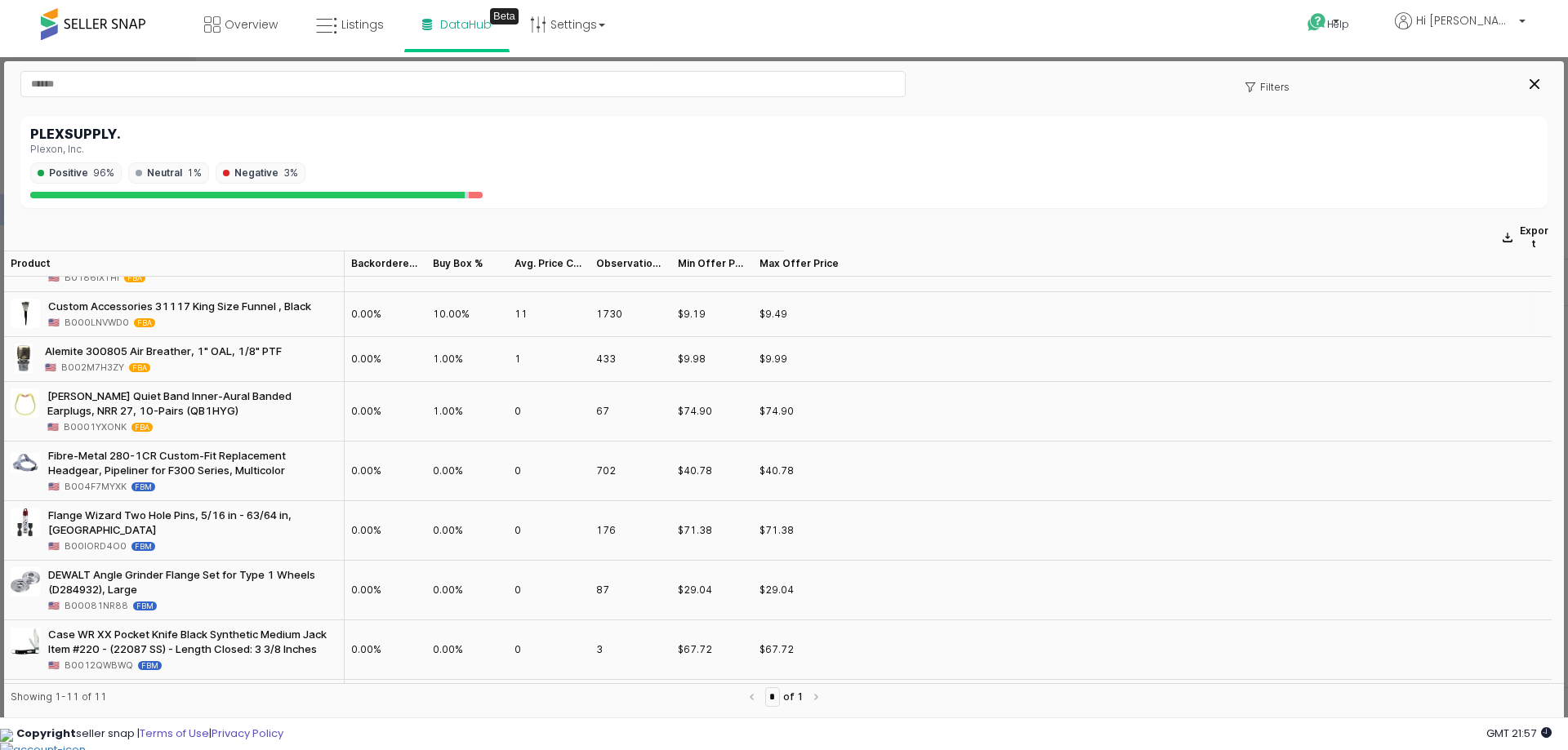
scroll to position [219, 0]
